Goal: Information Seeking & Learning: Learn about a topic

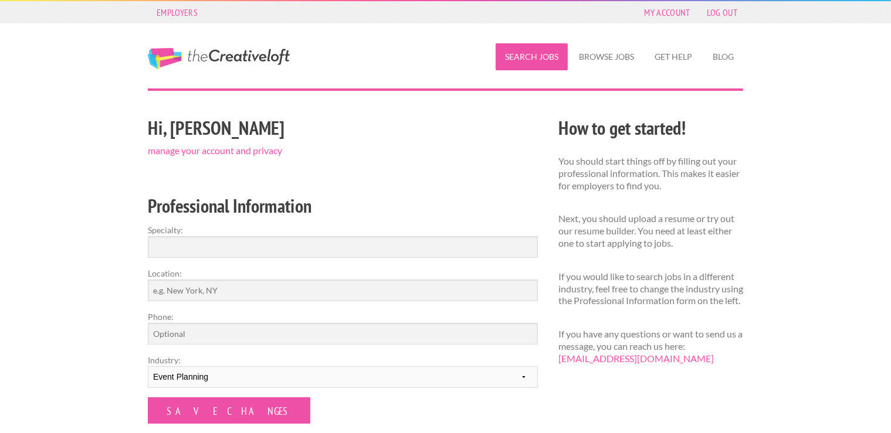
click at [548, 57] on link "Search Jobs" at bounding box center [531, 56] width 72 height 27
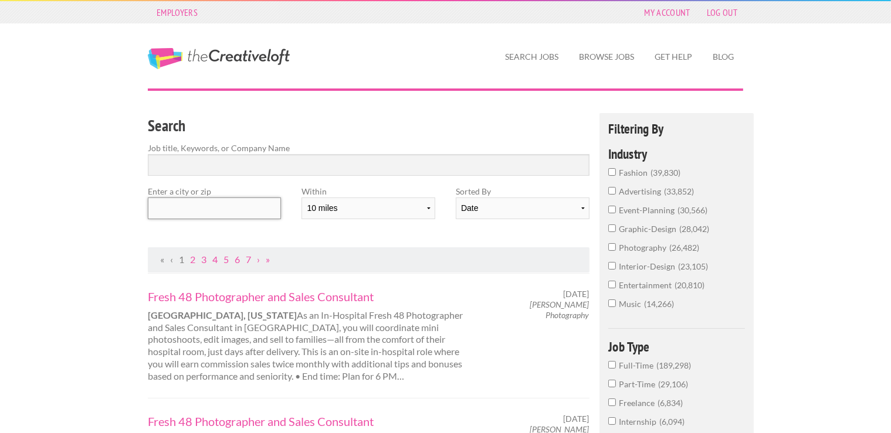
click at [193, 211] on input "text" at bounding box center [214, 209] width 133 height 22
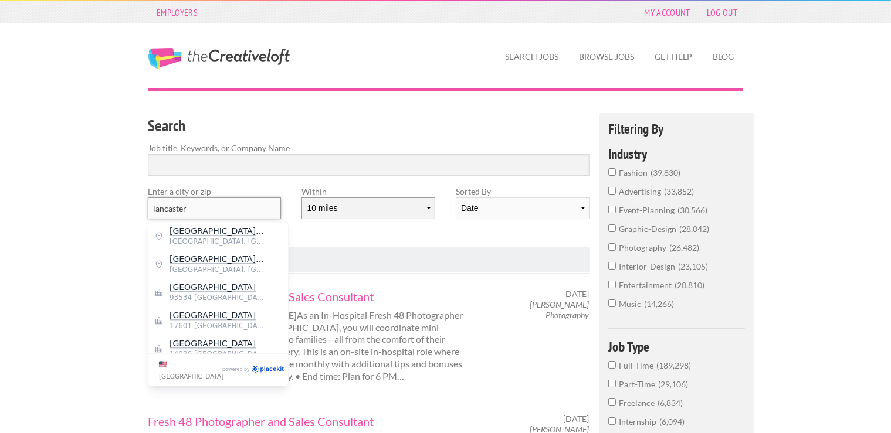
type input "lancaster"
click at [301, 198] on select "10 miles 20 miles 50 miles 100 miles 200 miles 300 miles 400 miles 500 miles" at bounding box center [367, 209] width 133 height 22
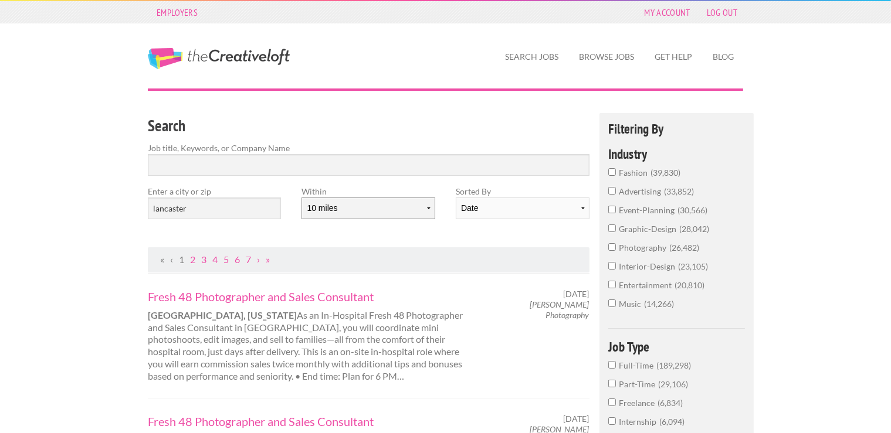
select select "50"
click option "50 miles" at bounding box center [0, 0] width 0 height 0
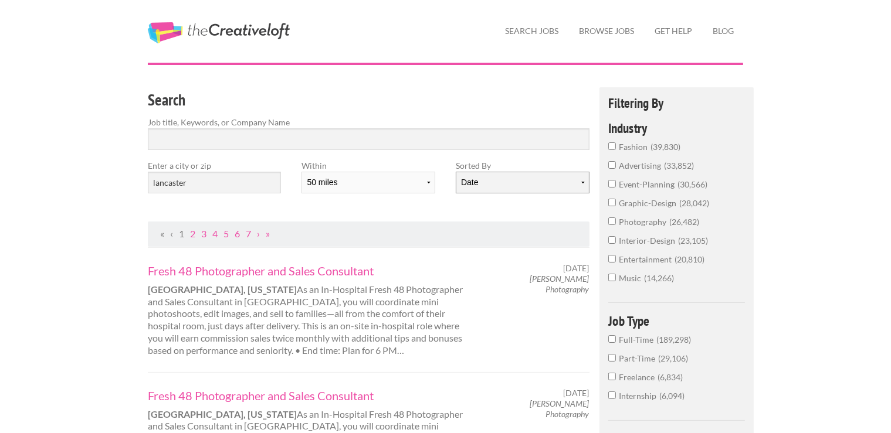
scroll to position [25, 0]
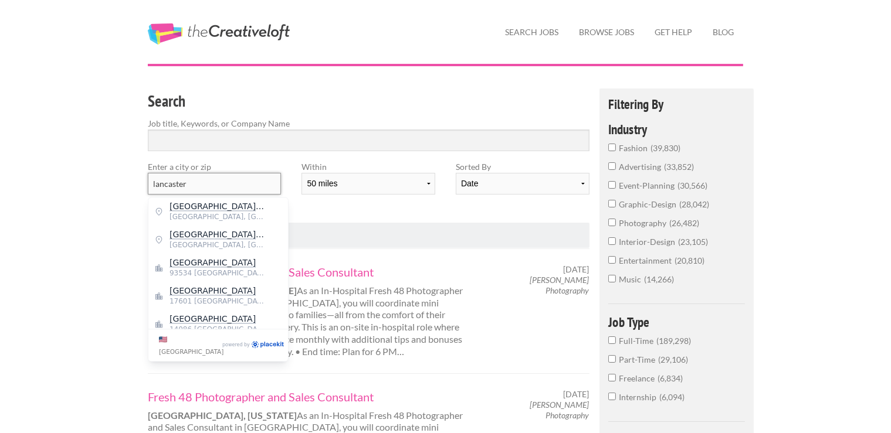
click at [223, 179] on input "lancaster" at bounding box center [214, 184] width 133 height 22
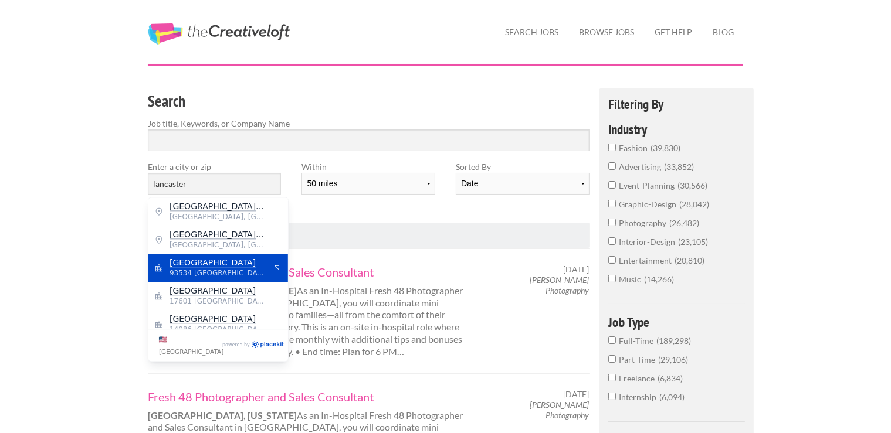
click at [219, 258] on span "Lancaster" at bounding box center [217, 262] width 96 height 11
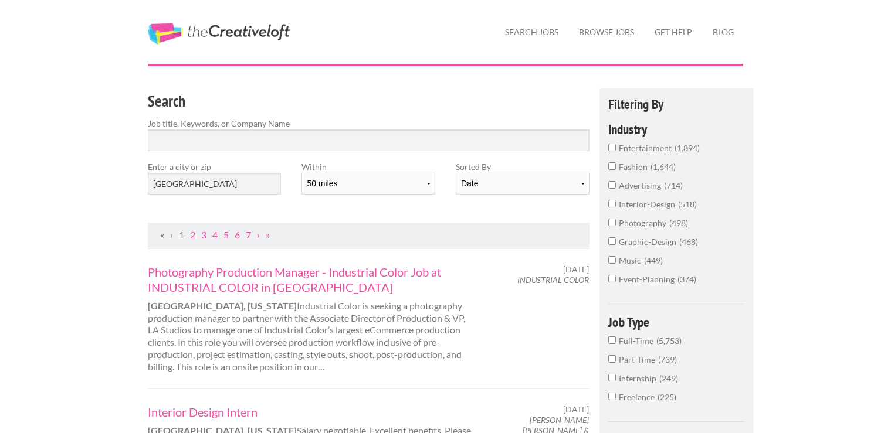
click at [266, 126] on label "Job title, Keywords, or Company Name" at bounding box center [369, 123] width 442 height 12
click at [266, 141] on input "Search" at bounding box center [369, 141] width 442 height 22
click at [633, 345] on span "Full-Time" at bounding box center [638, 341] width 38 height 10
click at [616, 344] on input "Full-Time 5,753" at bounding box center [612, 341] width 8 height 8
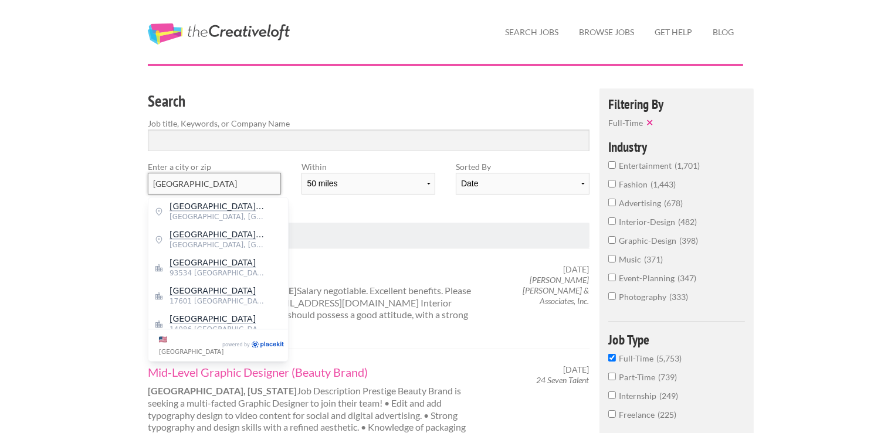
click at [225, 182] on input "Lancaster" at bounding box center [214, 184] width 133 height 22
type input "L"
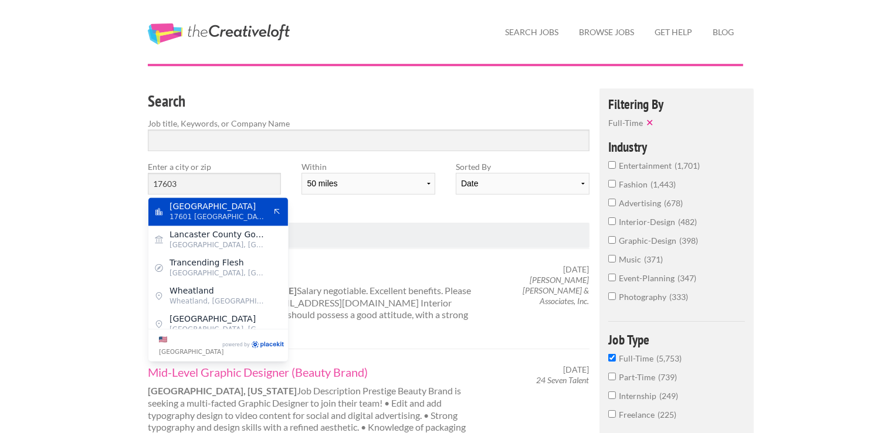
click at [223, 209] on span "Lancaster" at bounding box center [217, 206] width 96 height 11
type input "Lancaster"
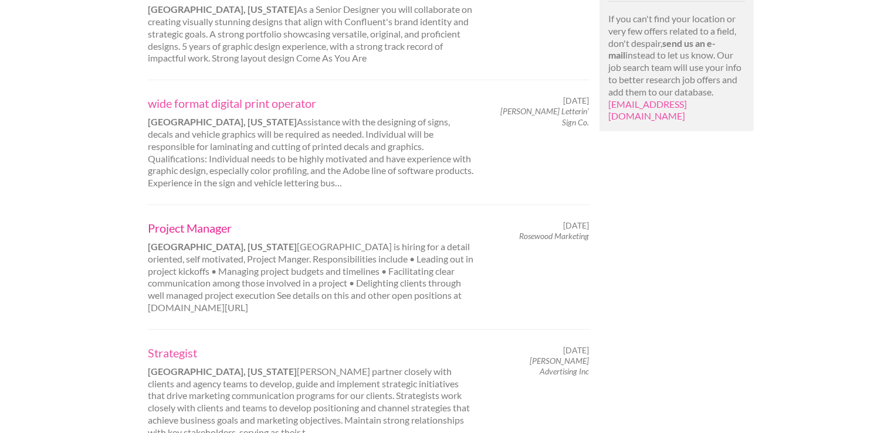
scroll to position [924, 0]
click at [208, 220] on link "Project Manager" at bounding box center [311, 227] width 326 height 15
click at [179, 345] on link "Strategist" at bounding box center [311, 352] width 326 height 15
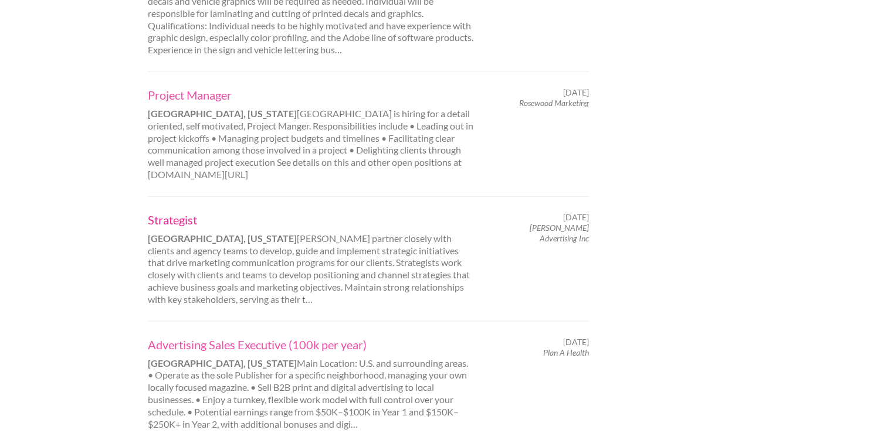
scroll to position [1207, 0]
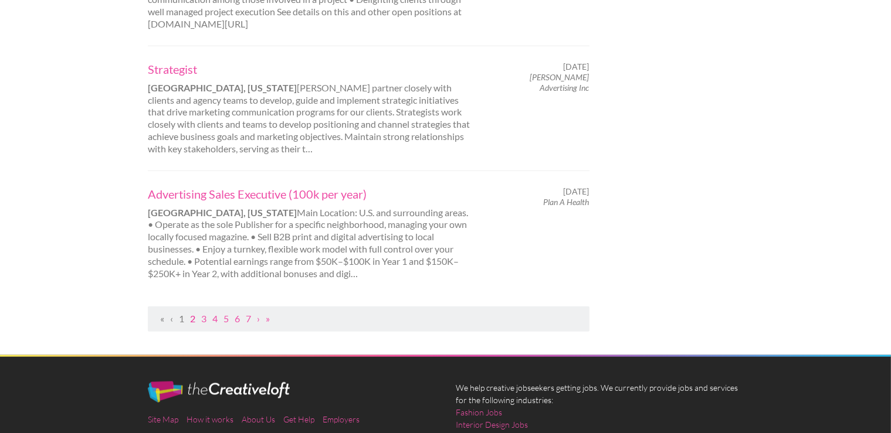
click at [193, 313] on link "2" at bounding box center [192, 318] width 5 height 11
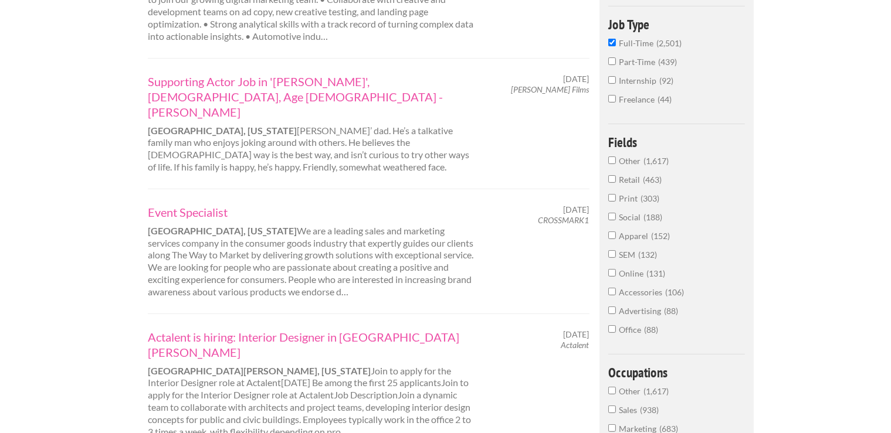
scroll to position [341, 0]
click at [186, 203] on link "Event Specialist" at bounding box center [311, 210] width 326 height 15
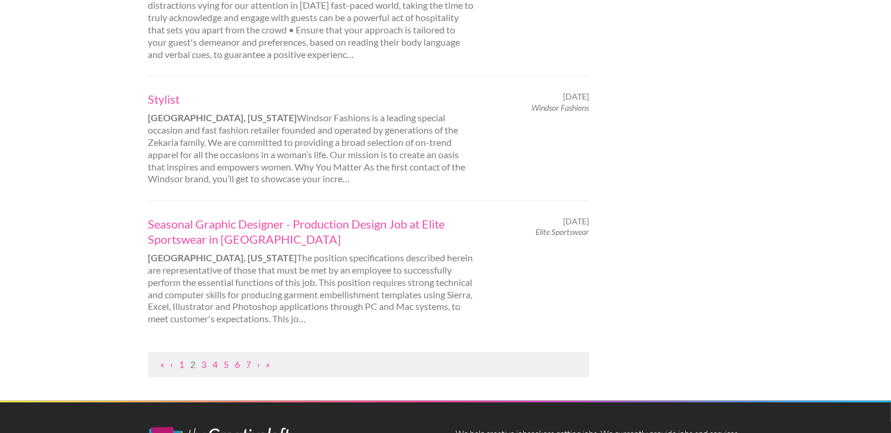
scroll to position [1233, 0]
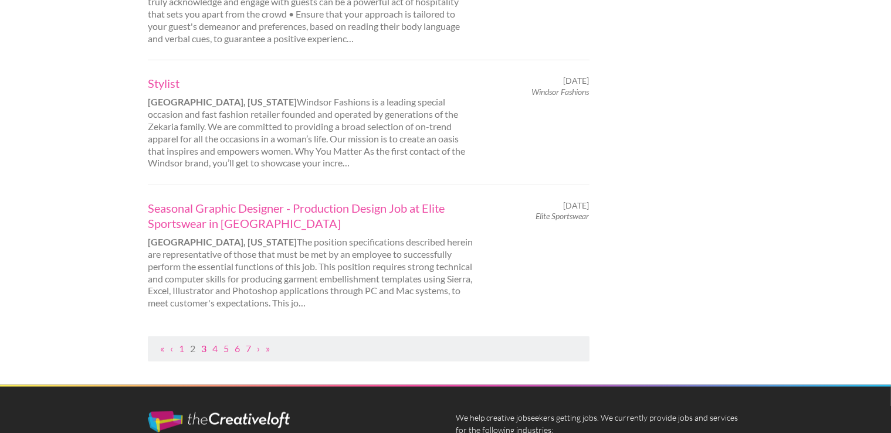
click at [206, 342] on link "3" at bounding box center [203, 347] width 5 height 11
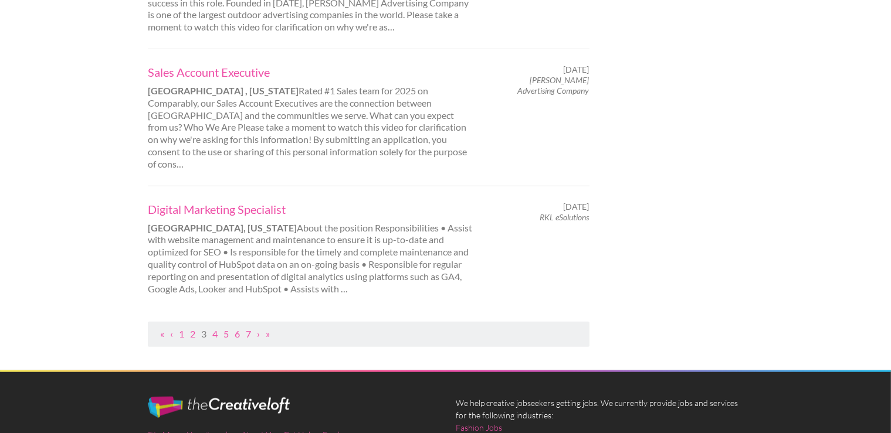
scroll to position [1289, 0]
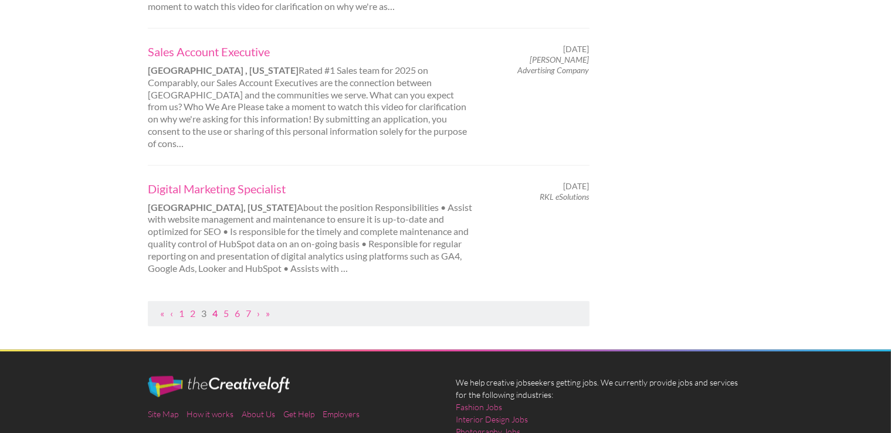
click at [218, 308] on link "4" at bounding box center [214, 313] width 5 height 11
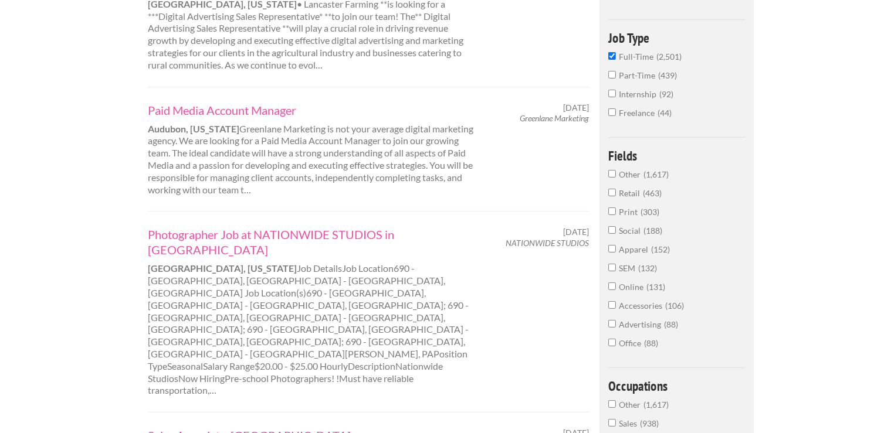
scroll to position [327, 0]
click at [274, 232] on link "Photographer Job at NATIONWIDE STUDIOS in Lancaster" at bounding box center [311, 241] width 326 height 30
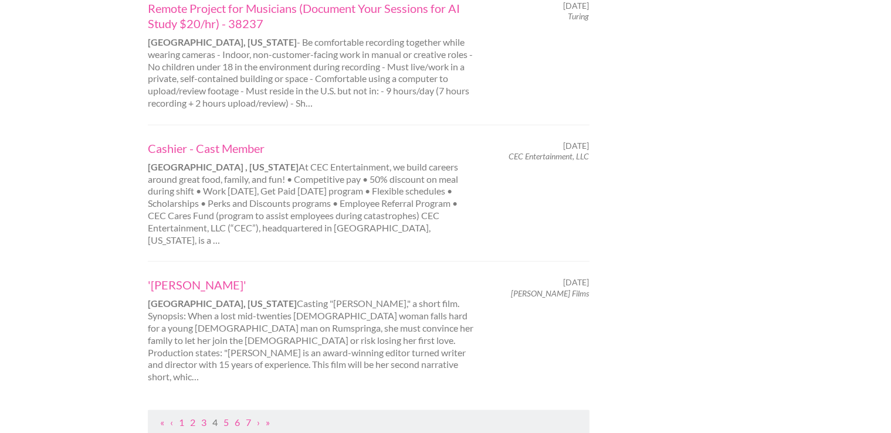
scroll to position [1303, 0]
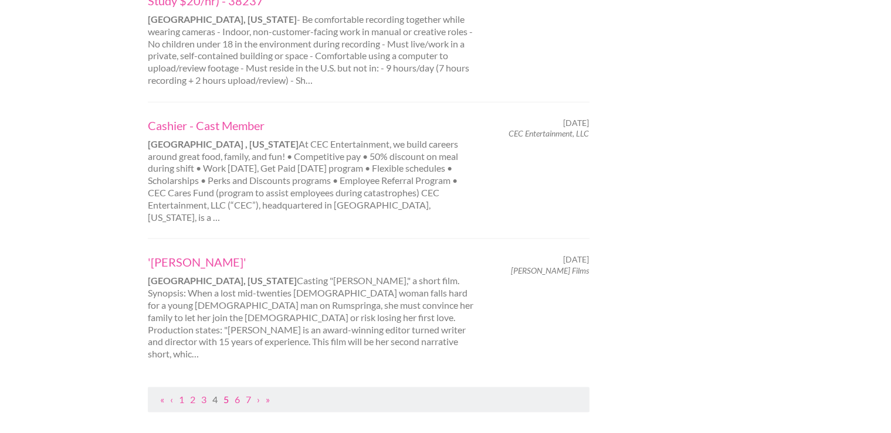
click at [226, 394] on link "5" at bounding box center [225, 399] width 5 height 11
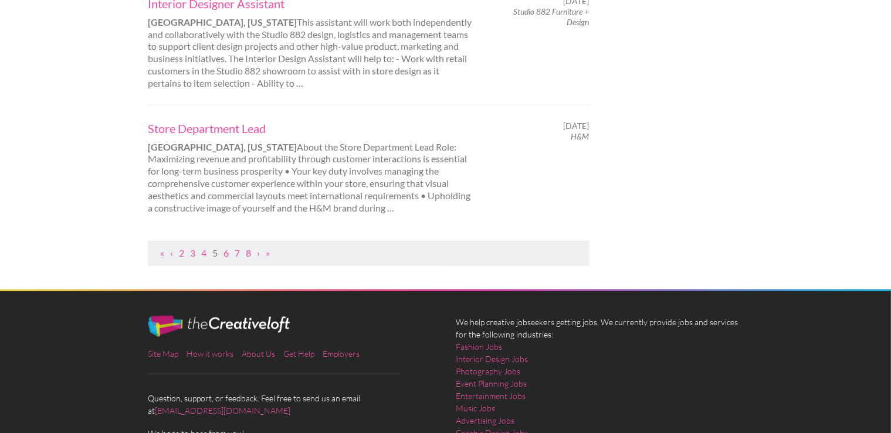
scroll to position [0, 0]
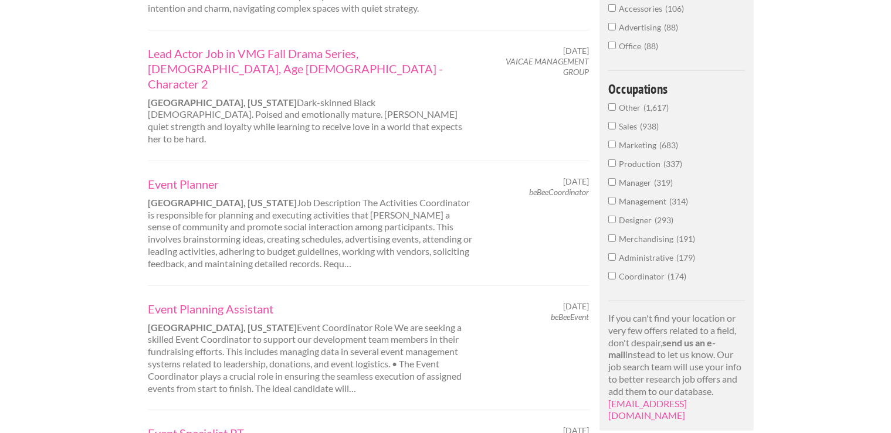
scroll to position [623, 0]
click at [172, 177] on link "Event Planner" at bounding box center [311, 184] width 326 height 15
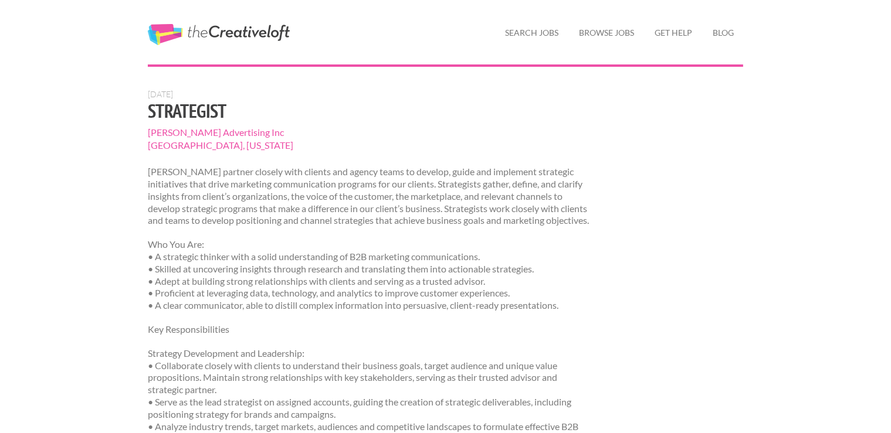
scroll to position [25, 0]
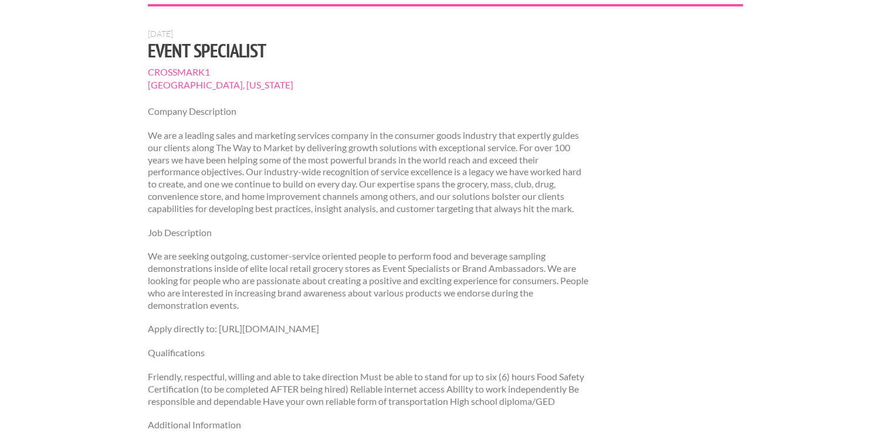
scroll to position [84, 0]
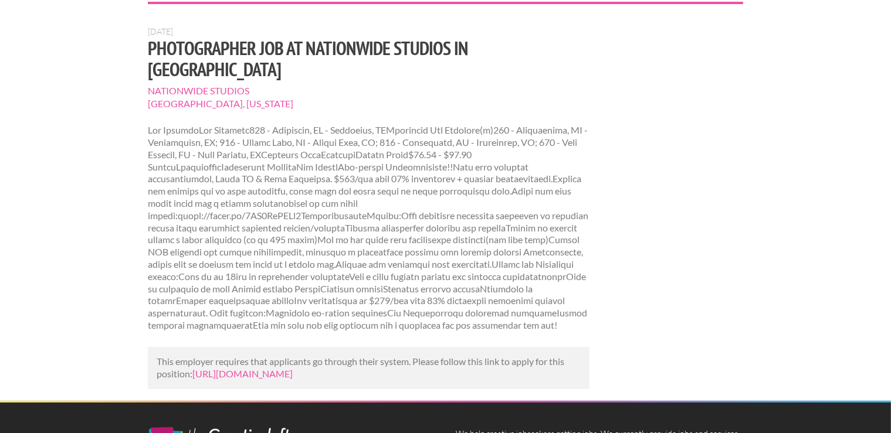
scroll to position [89, 0]
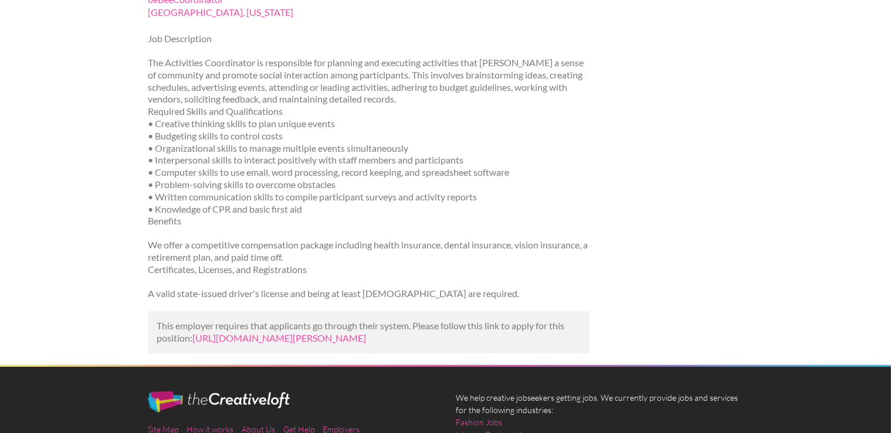
scroll to position [159, 0]
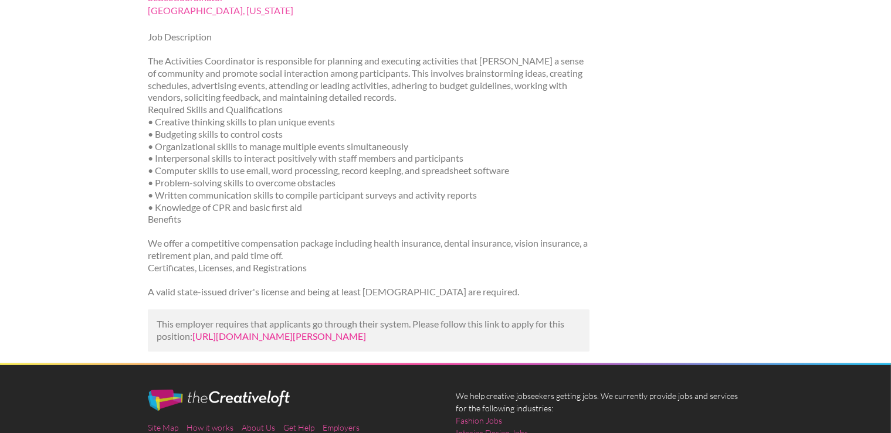
click at [272, 342] on link "[URL][DOMAIN_NAME][PERSON_NAME]" at bounding box center [279, 336] width 174 height 11
